Goal: Task Accomplishment & Management: Manage account settings

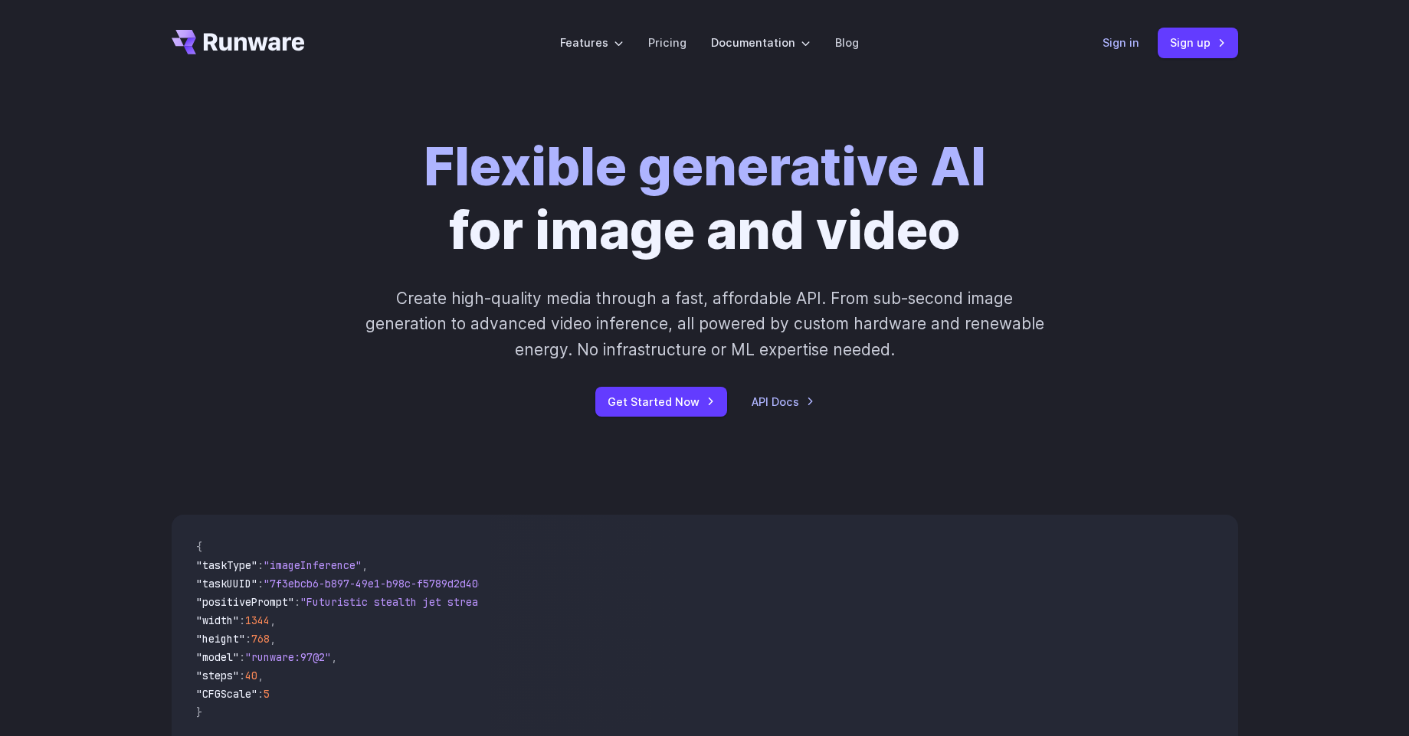
click at [1115, 47] on link "Sign in" at bounding box center [1120, 43] width 37 height 18
click at [1109, 38] on link "Sign in" at bounding box center [1120, 43] width 37 height 18
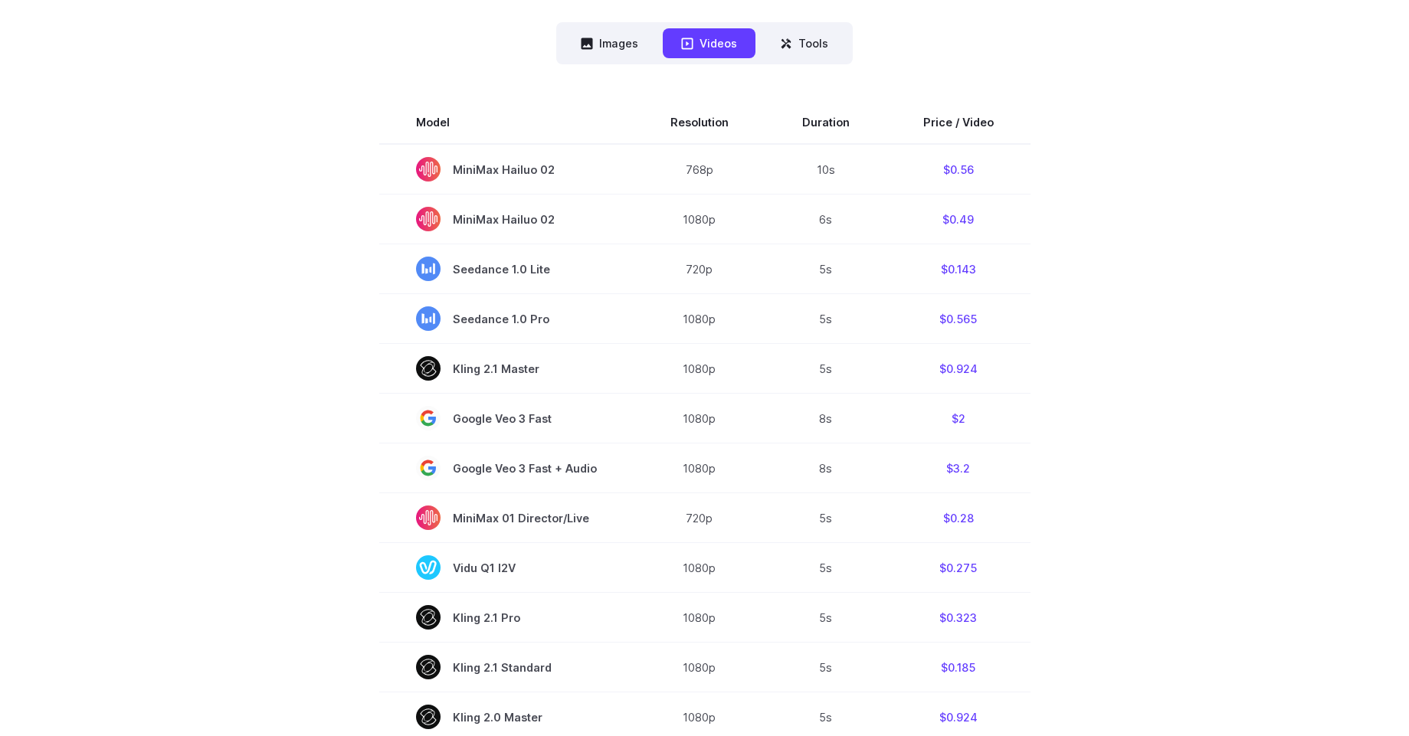
scroll to position [339, 0]
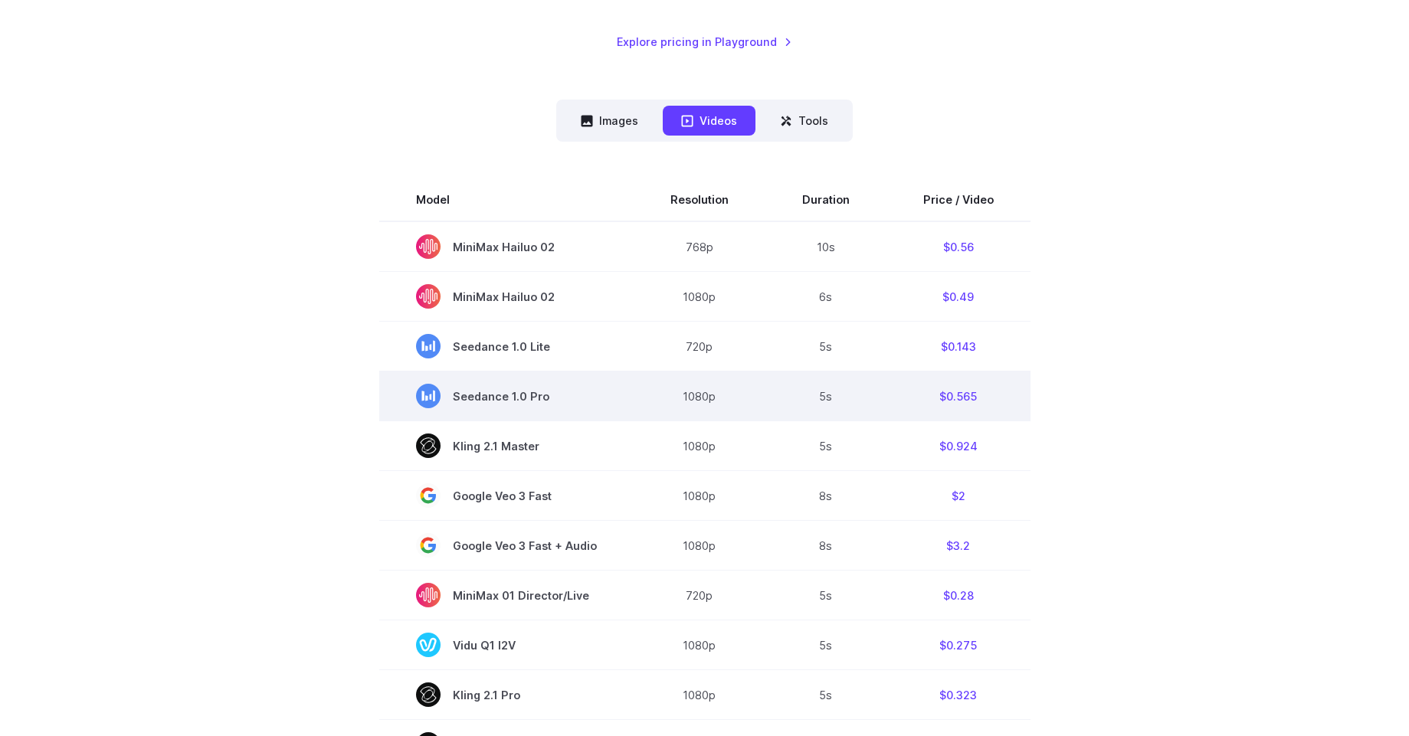
click at [479, 404] on span "Seedance 1.0 Pro" at bounding box center [506, 396] width 181 height 25
click at [480, 397] on span "Seedance 1.0 Pro" at bounding box center [506, 396] width 181 height 25
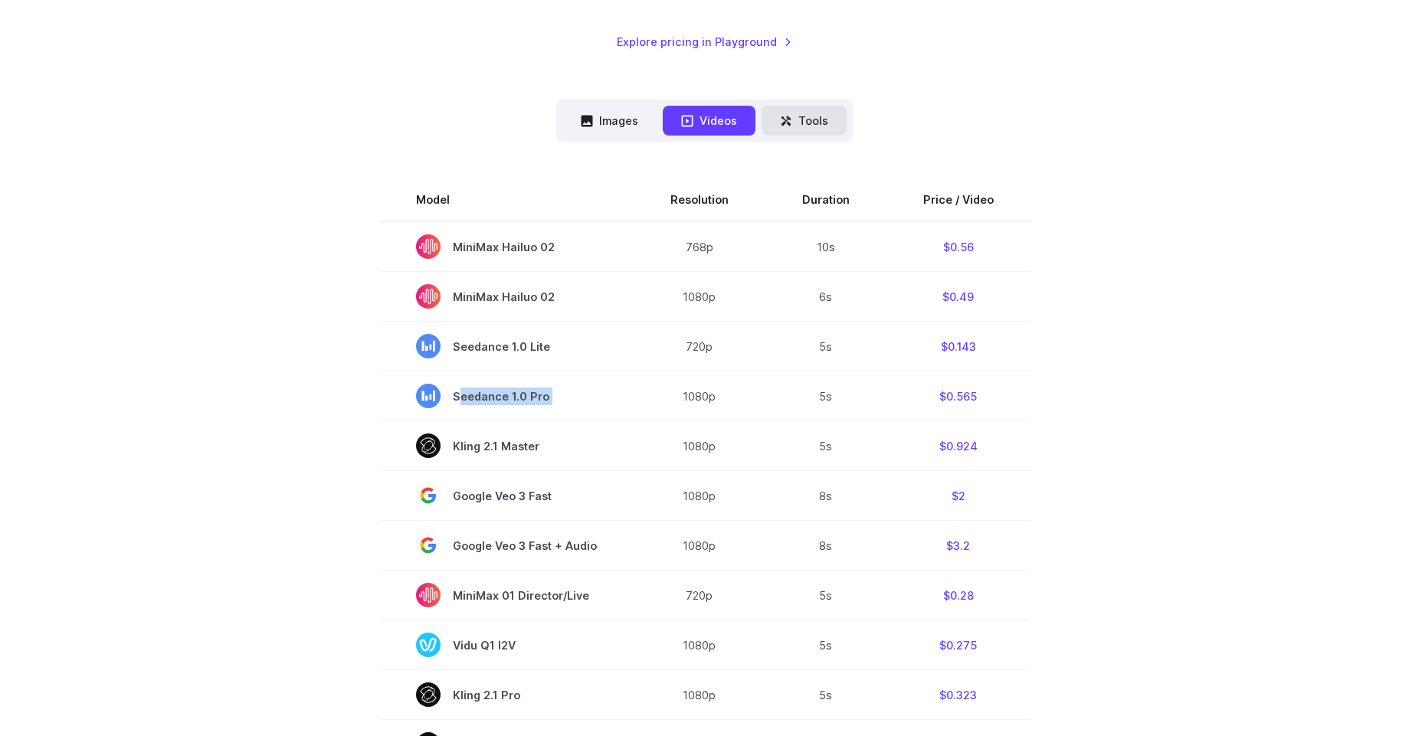
click at [815, 115] on button "Tools" at bounding box center [803, 121] width 85 height 30
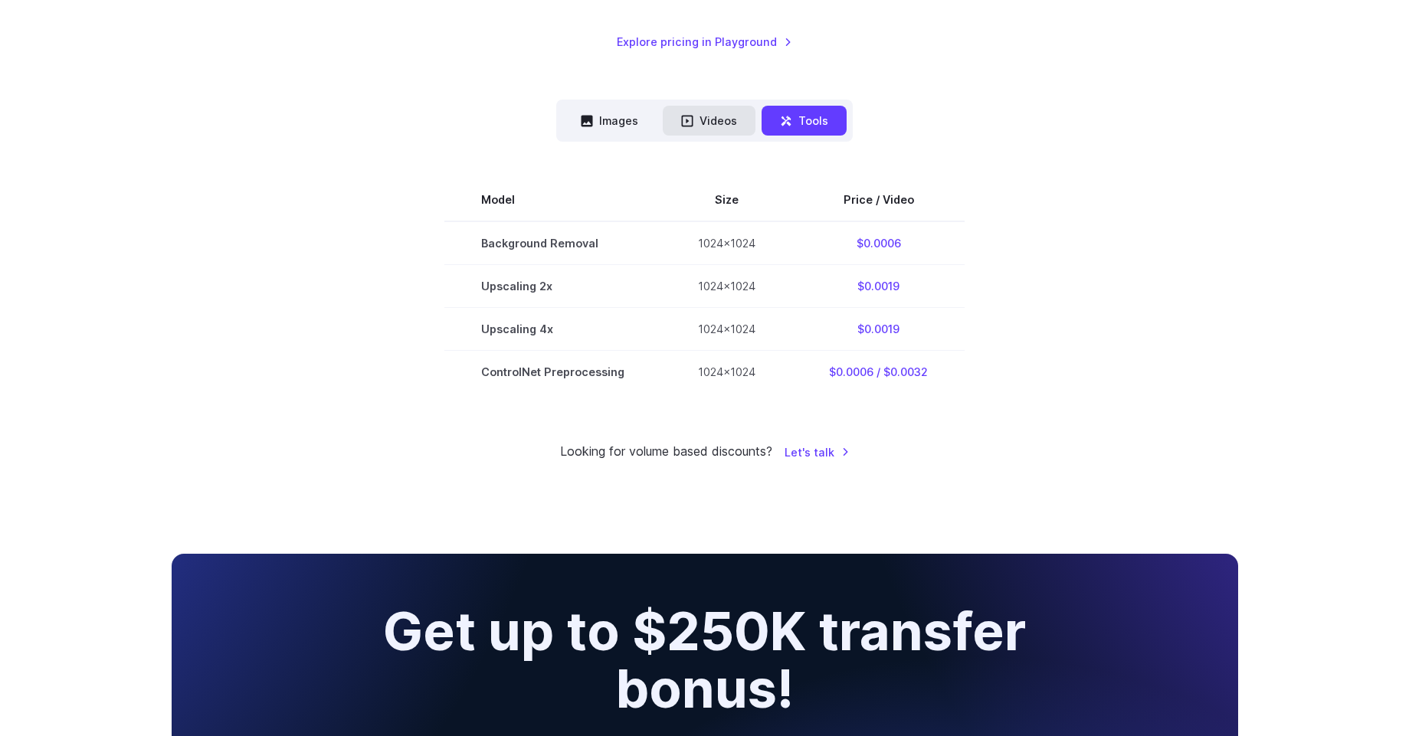
click at [683, 130] on button "Videos" at bounding box center [709, 121] width 93 height 30
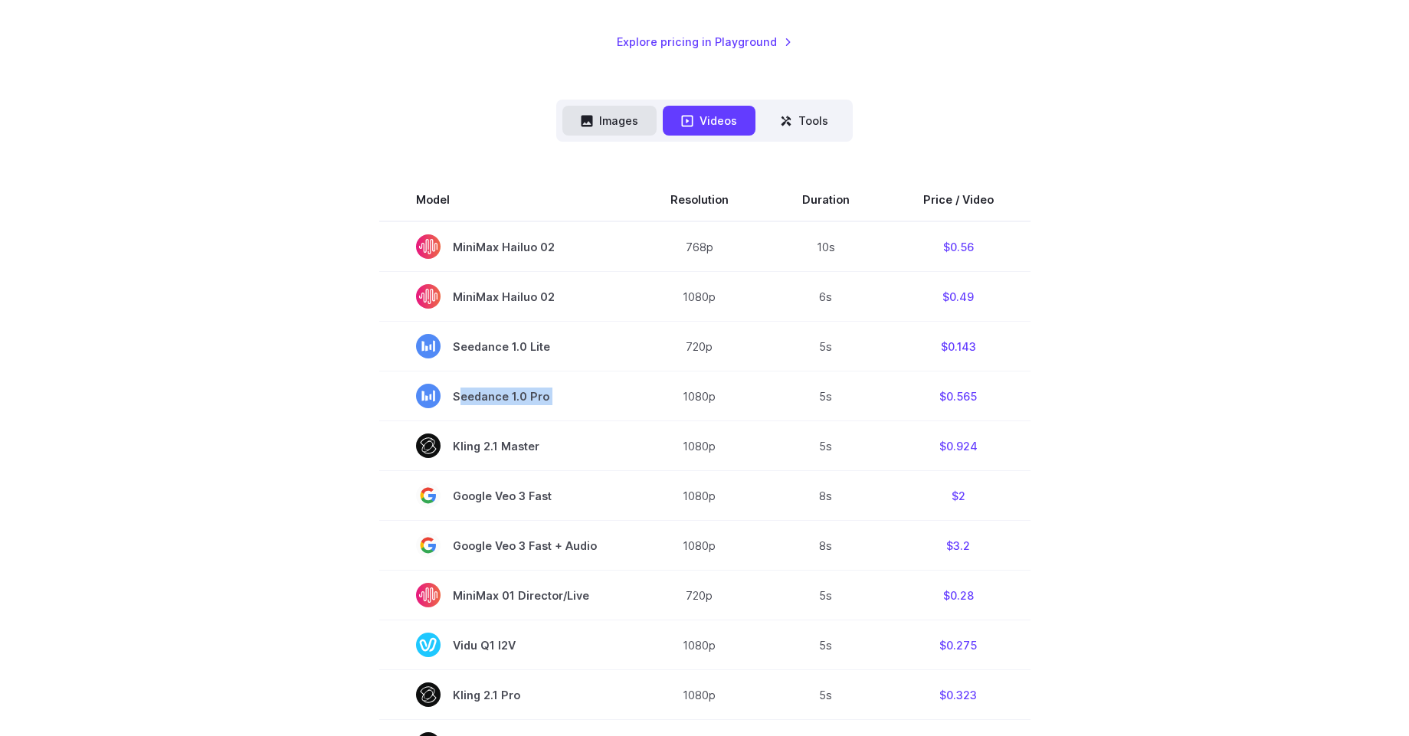
click at [628, 122] on button "Images" at bounding box center [609, 121] width 94 height 30
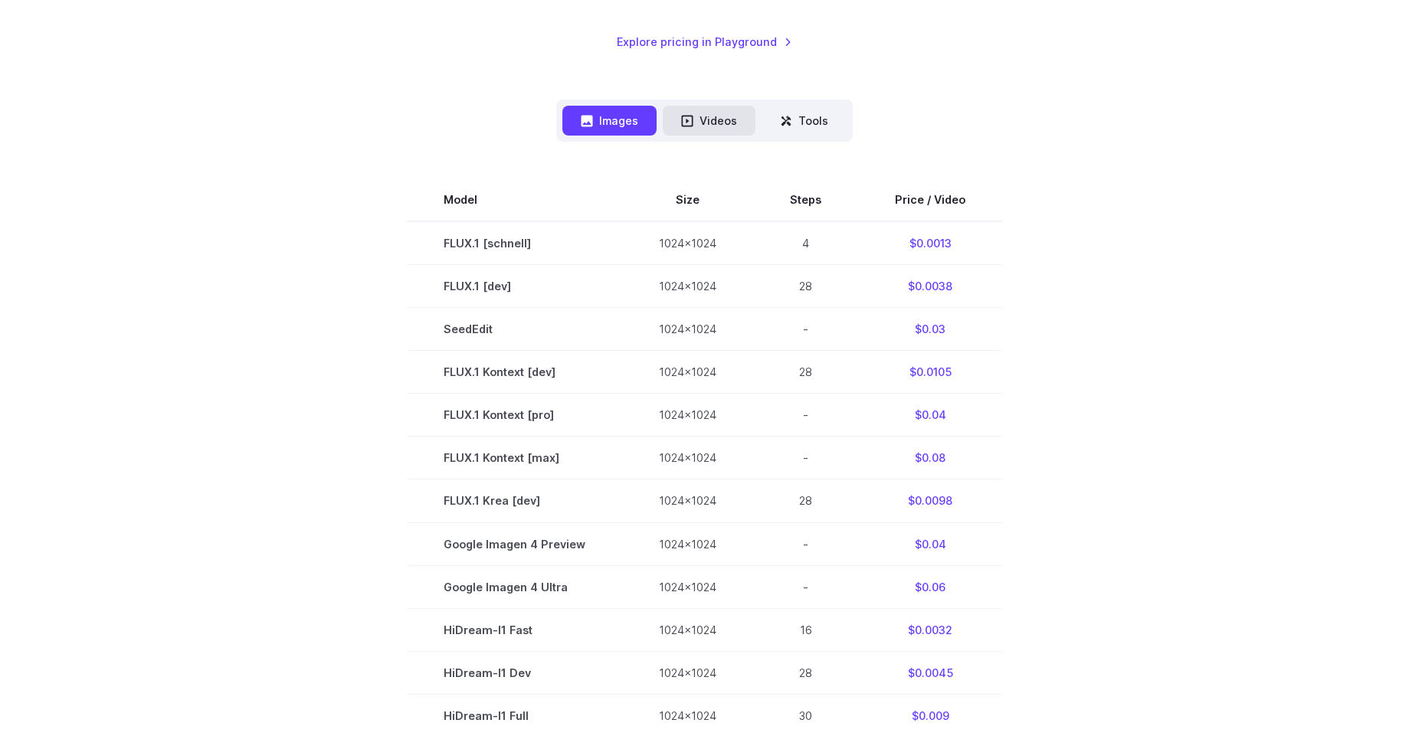
click at [699, 119] on button "Videos" at bounding box center [709, 121] width 93 height 30
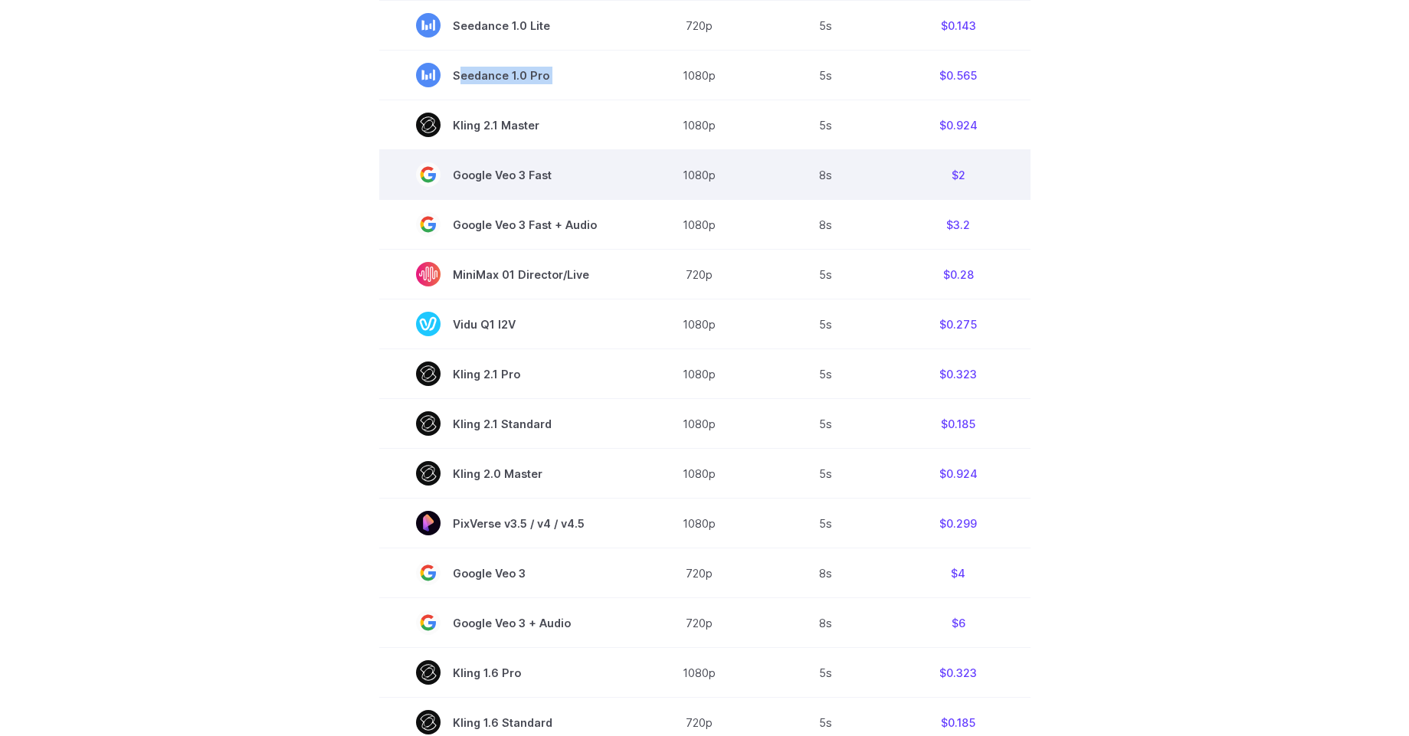
scroll to position [660, 0]
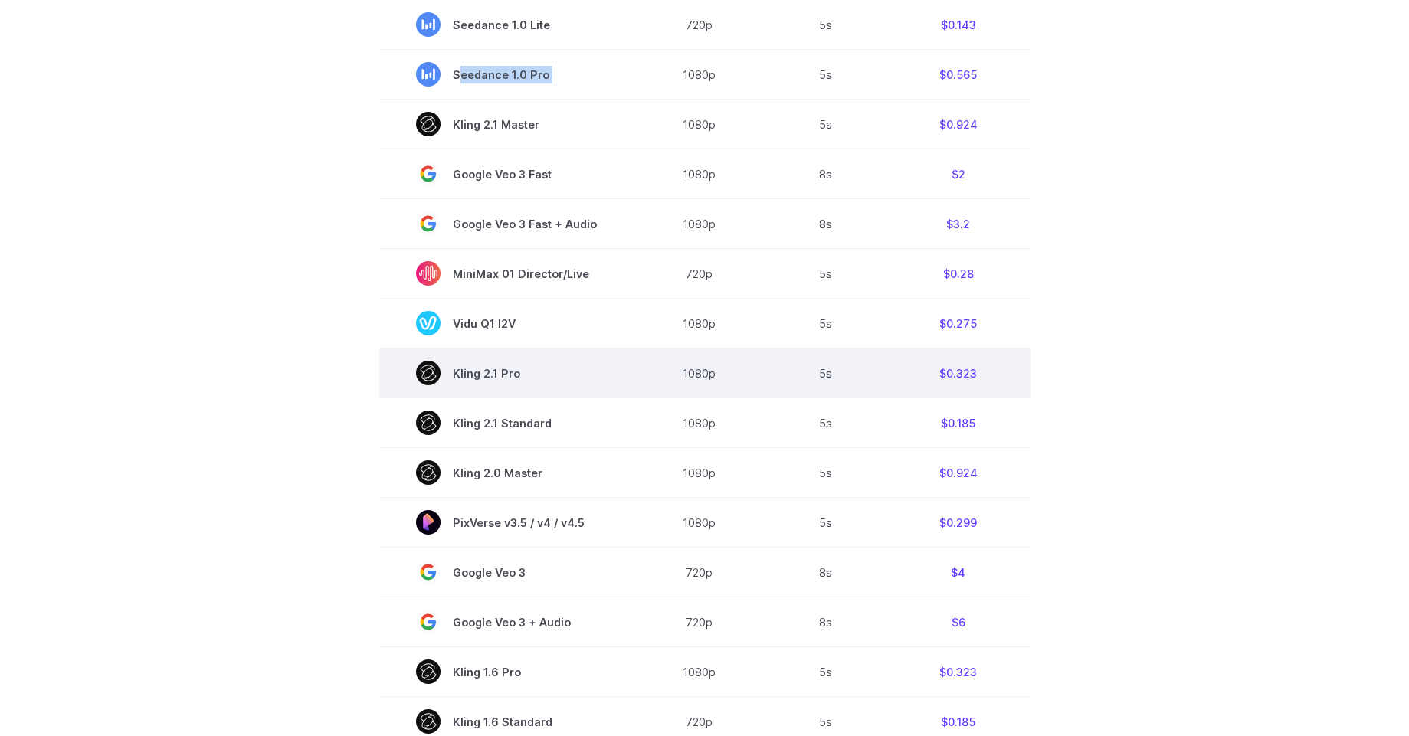
drag, startPoint x: 535, startPoint y: 380, endPoint x: 519, endPoint y: 372, distance: 17.1
click at [519, 372] on span "Kling 2.1 Pro" at bounding box center [506, 373] width 181 height 25
copy span "Kling 2.1 Pro"
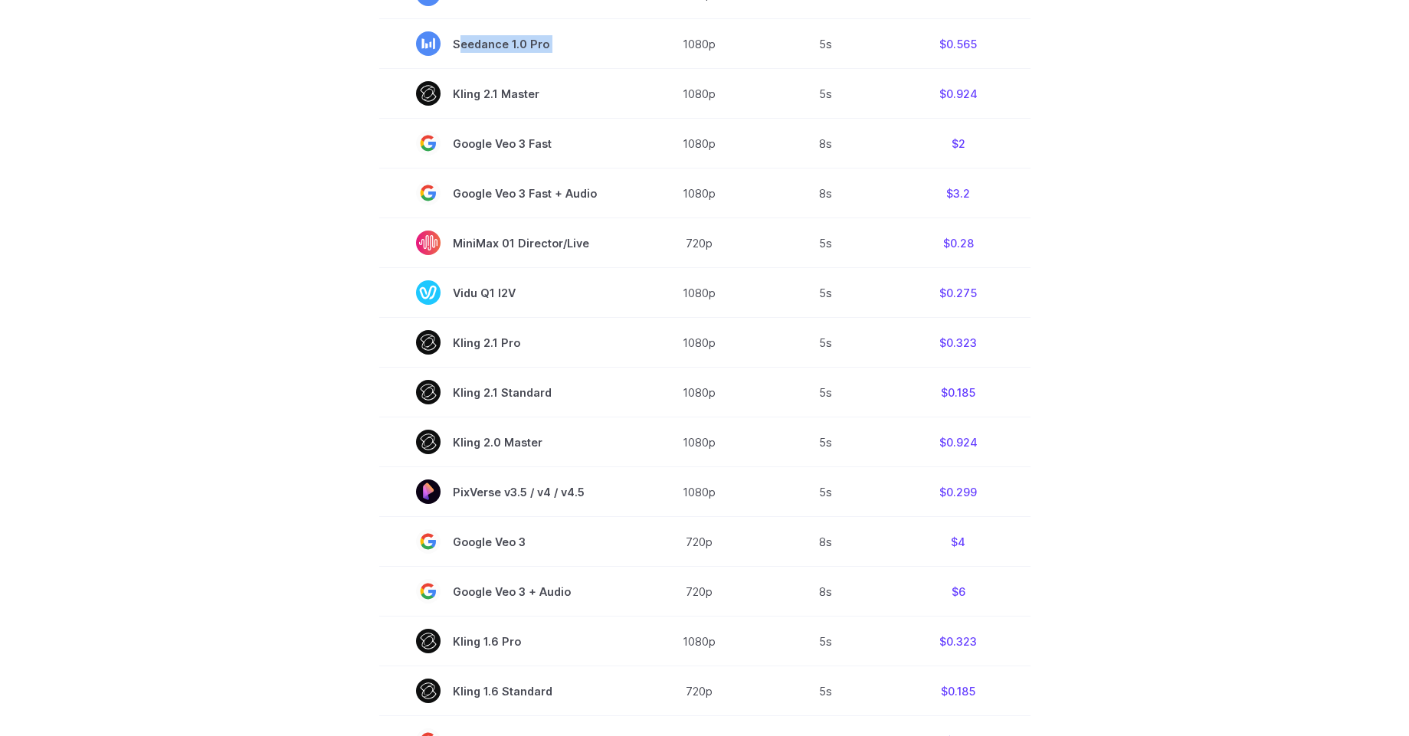
scroll to position [712, 0]
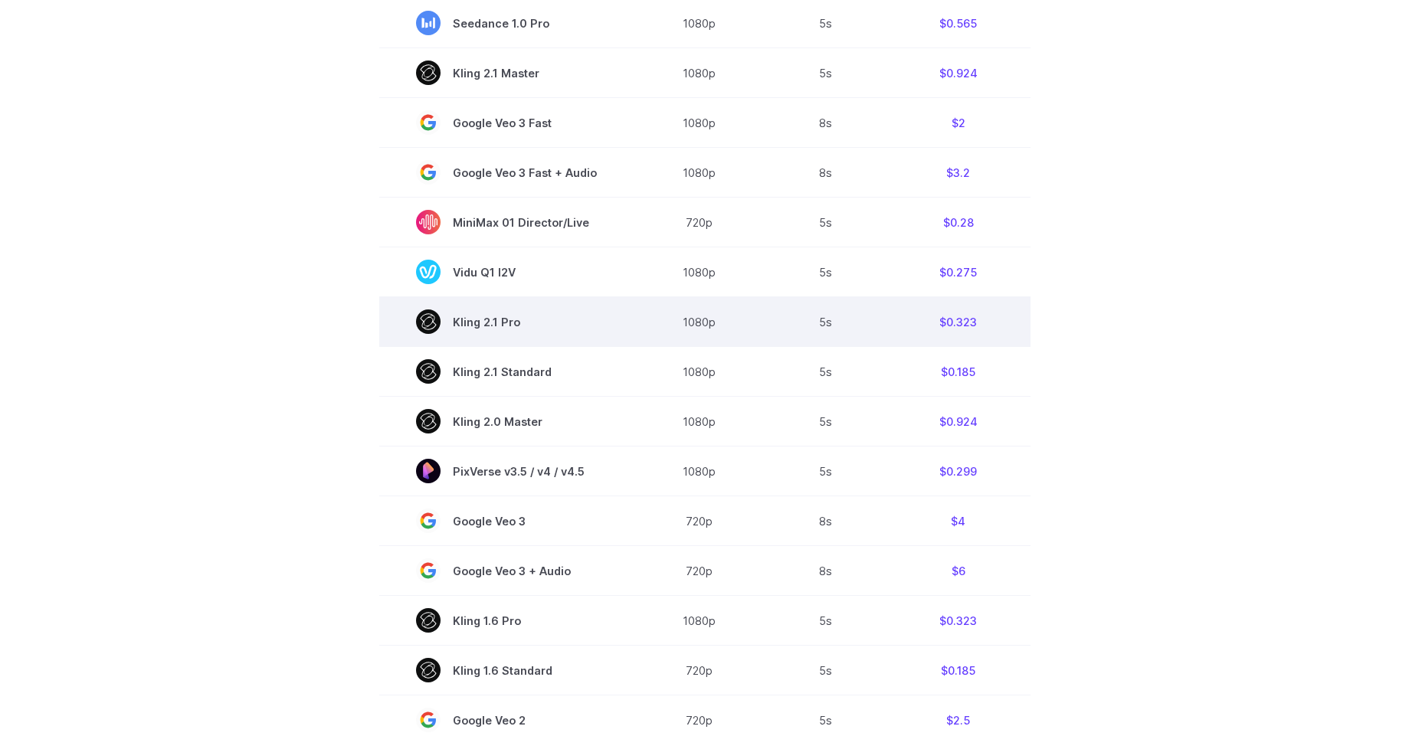
click at [439, 326] on rect at bounding box center [428, 321] width 25 height 25
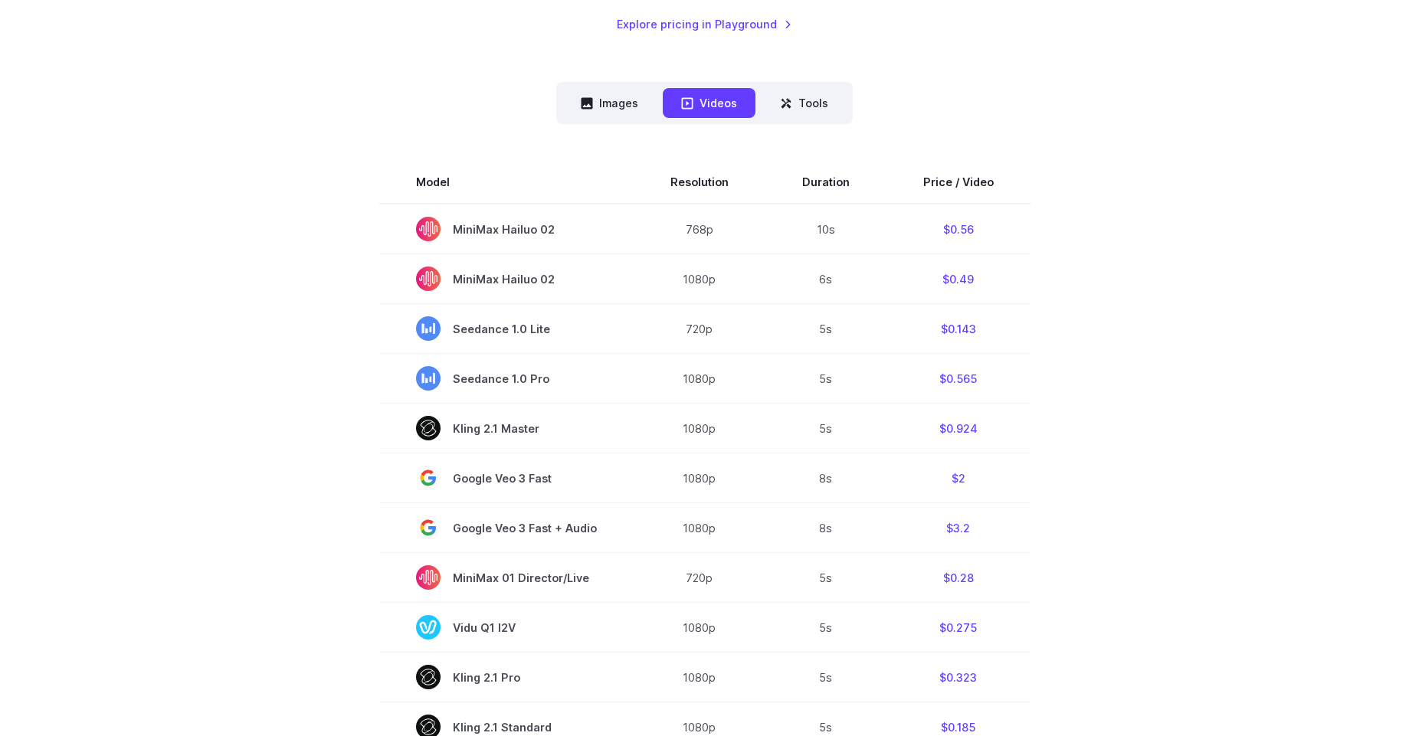
scroll to position [354, 0]
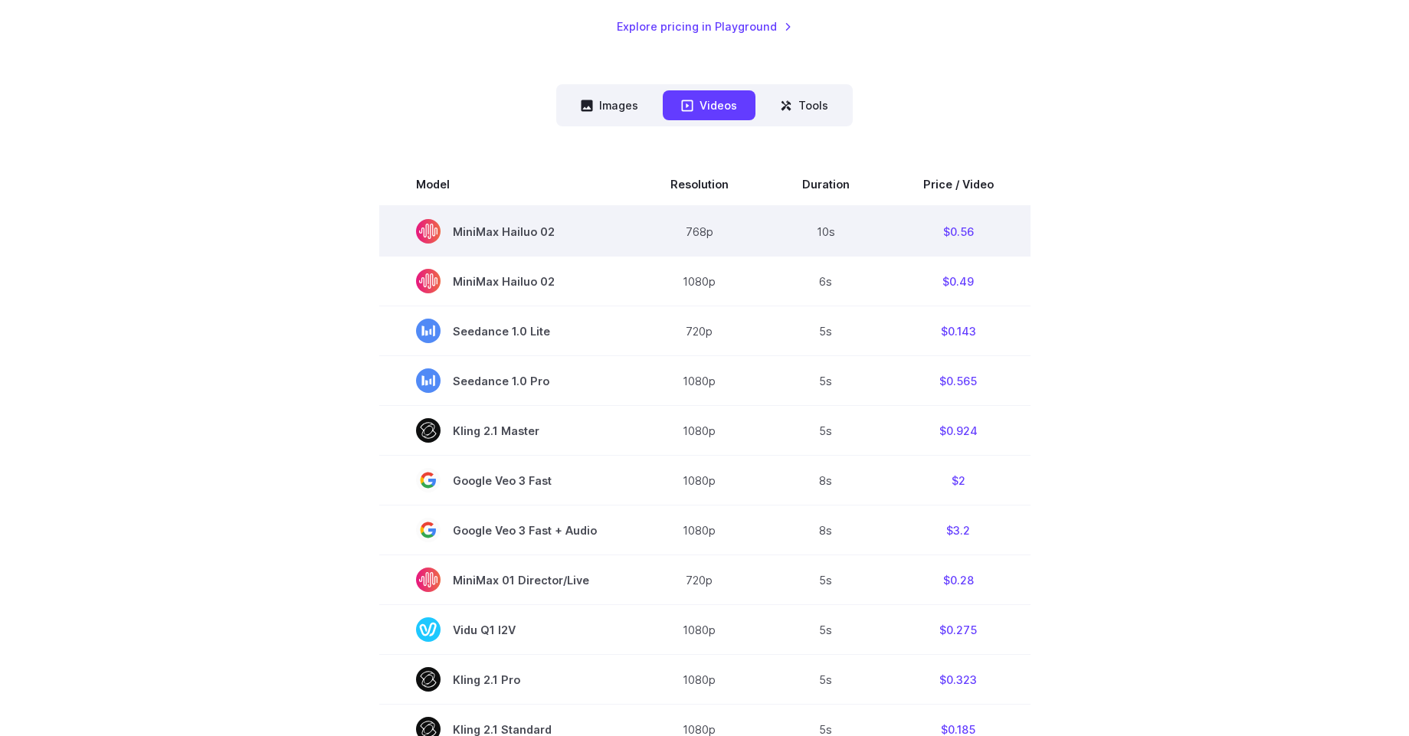
click at [529, 228] on span "MiniMax Hailuo 02" at bounding box center [506, 231] width 181 height 25
copy tr "MiniMax Hailuo 02"
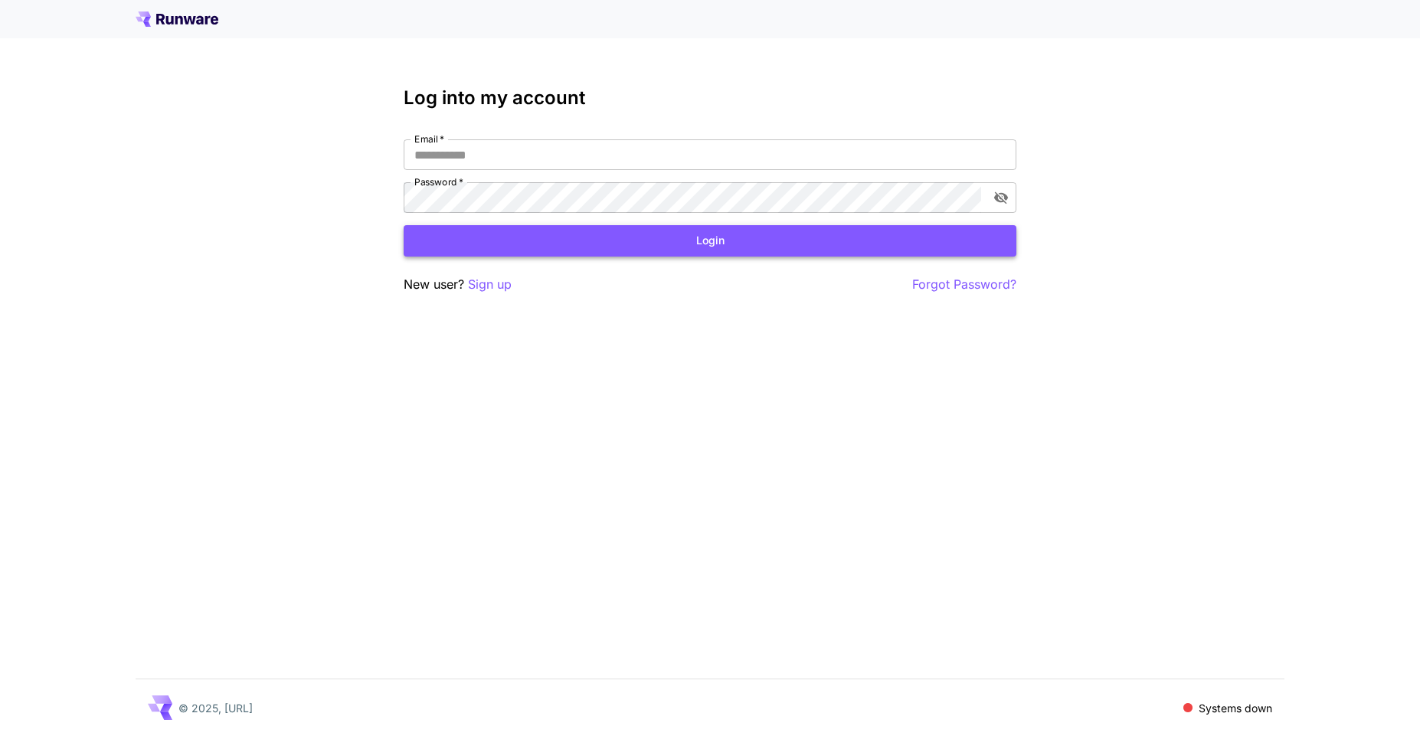
type input "**********"
click at [904, 241] on button "Login" at bounding box center [710, 240] width 613 height 31
